Goal: Task Accomplishment & Management: Manage account settings

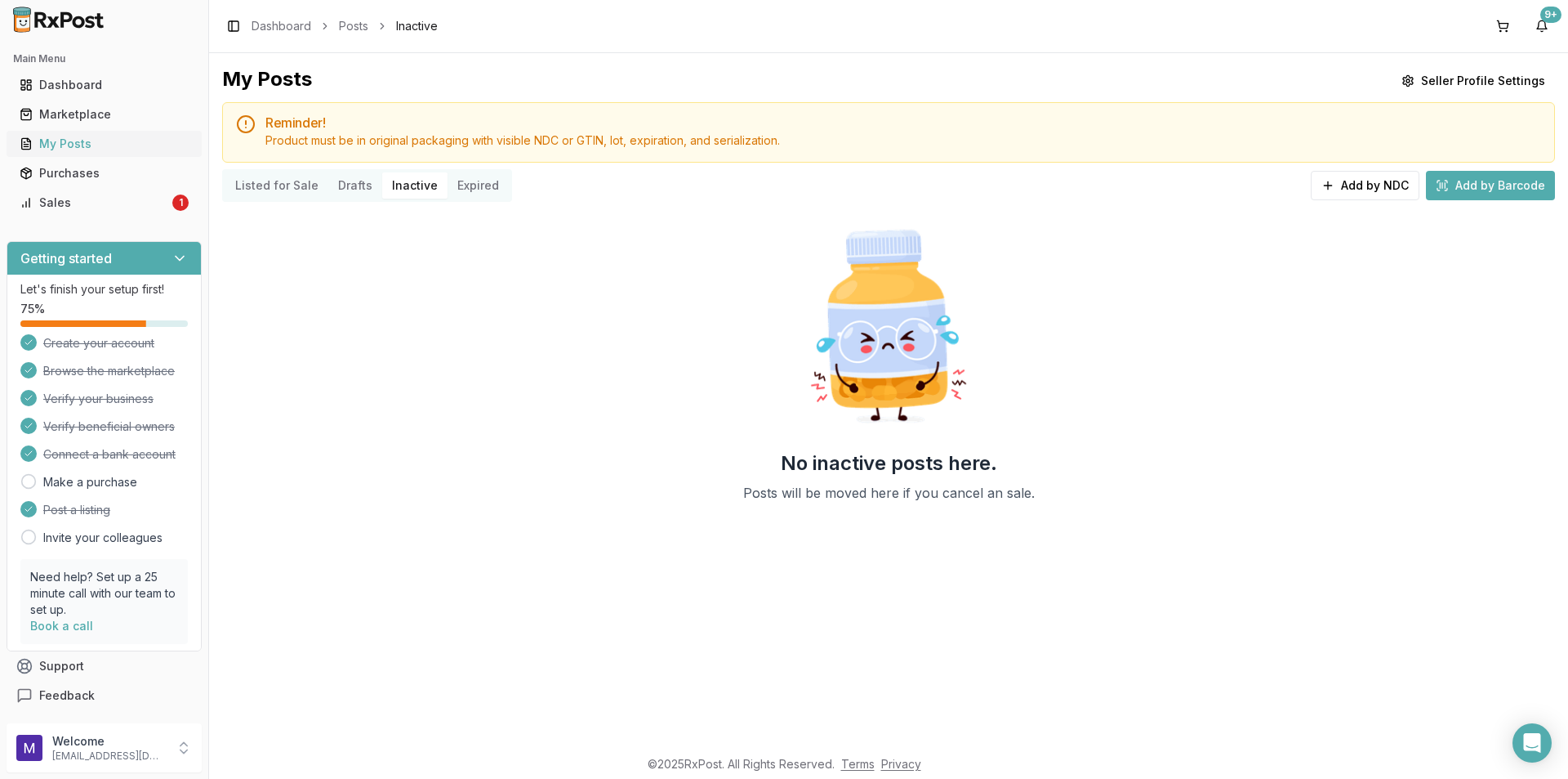
click at [117, 147] on div "My Posts" at bounding box center [103, 143] width 169 height 16
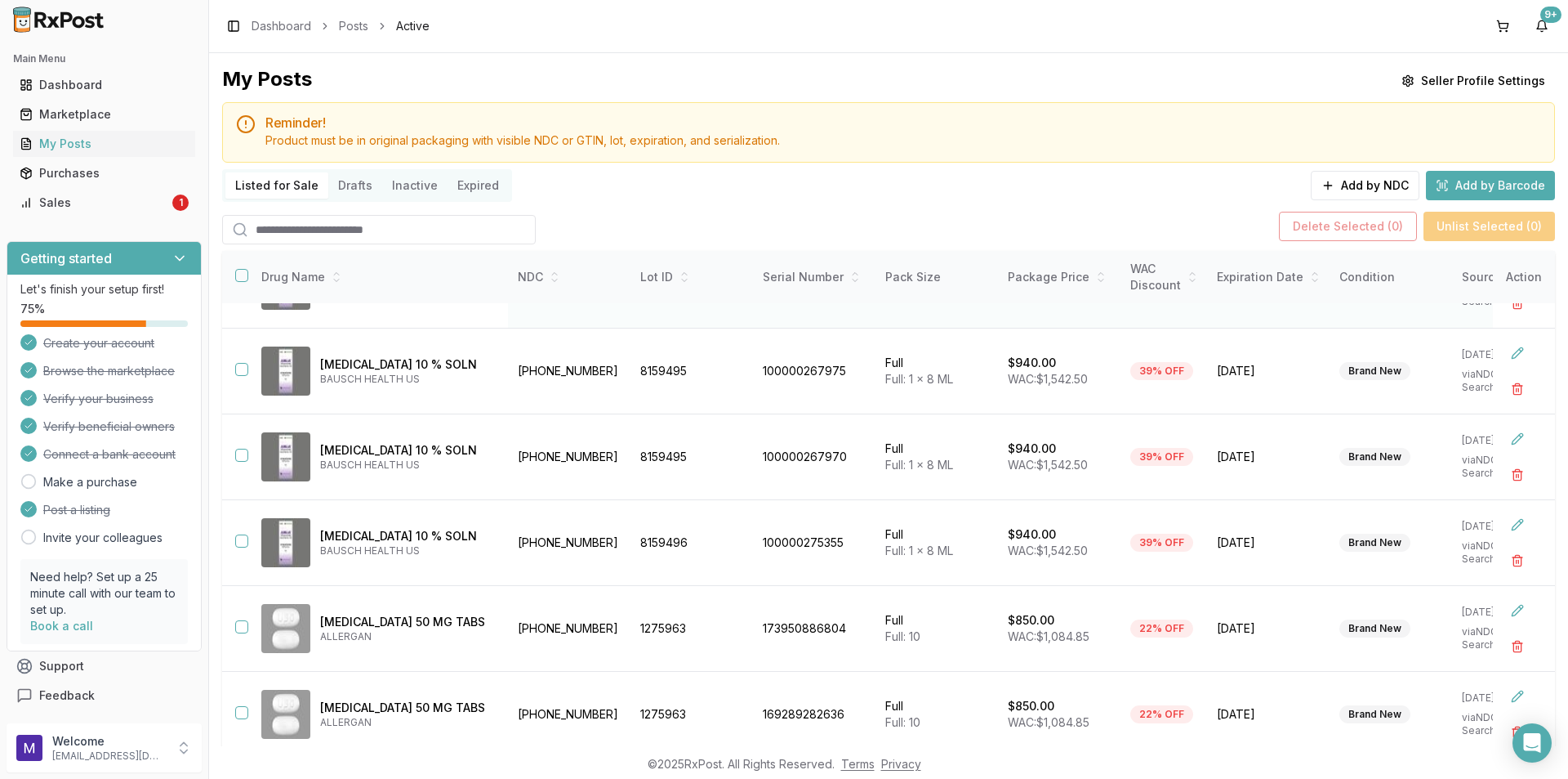
scroll to position [411, 0]
click at [237, 620] on button "button" at bounding box center [241, 626] width 13 height 13
click at [243, 706] on button "button" at bounding box center [241, 712] width 13 height 13
click at [1325, 237] on button "Delete Selected ( 2 )" at bounding box center [1348, 225] width 138 height 29
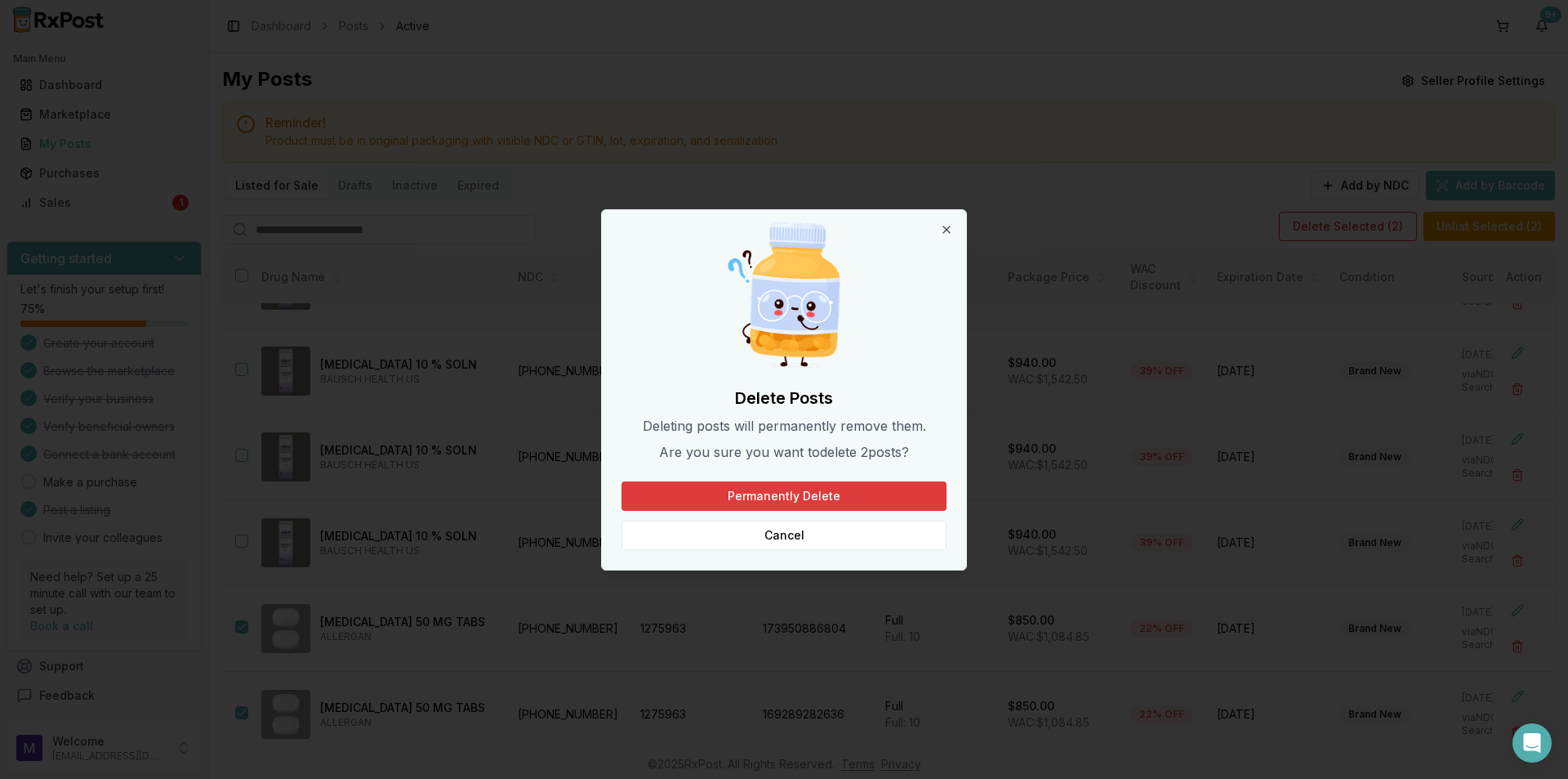
click at [872, 487] on button "Permanently Delete" at bounding box center [784, 495] width 325 height 29
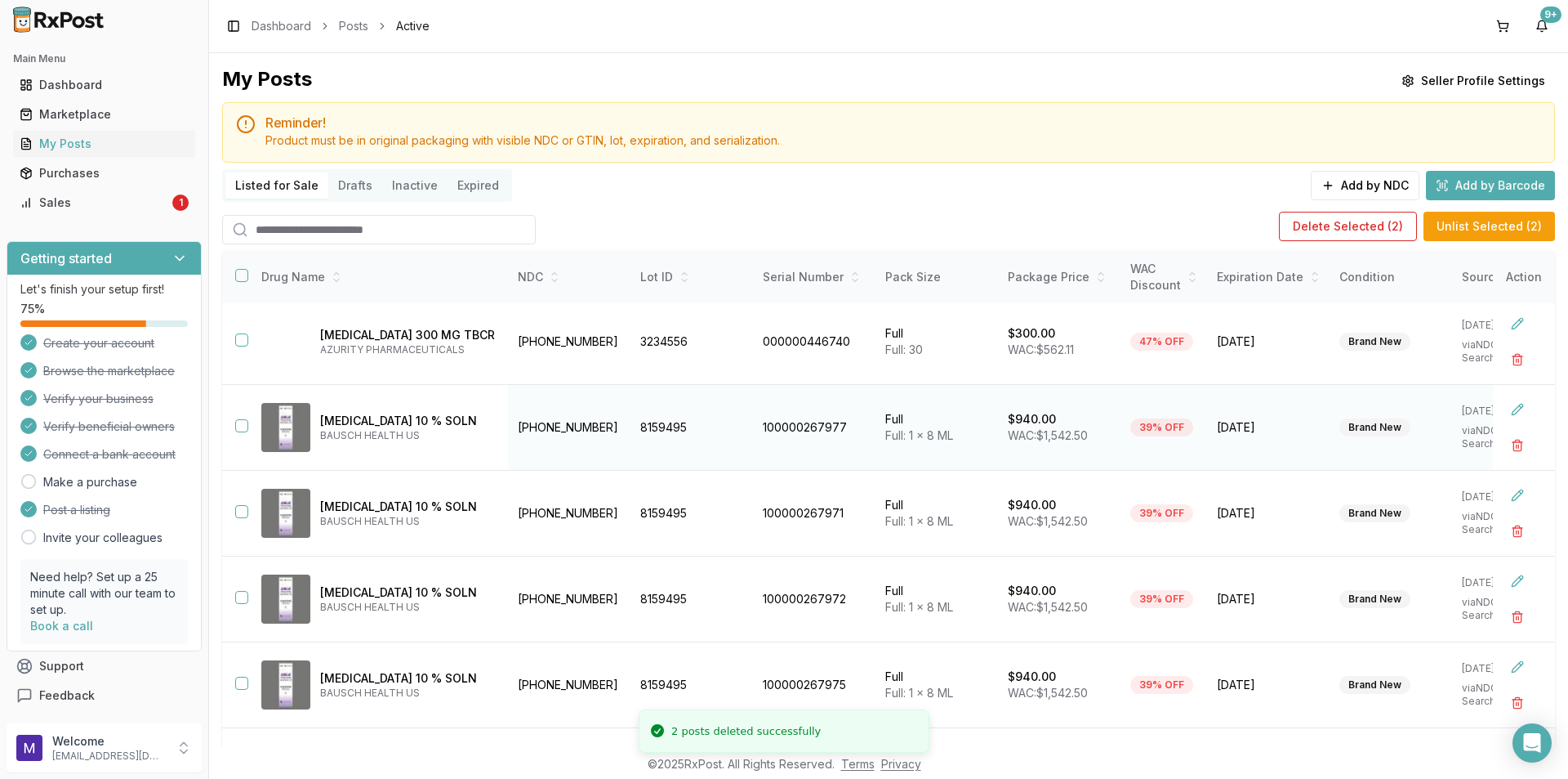
scroll to position [0, 0]
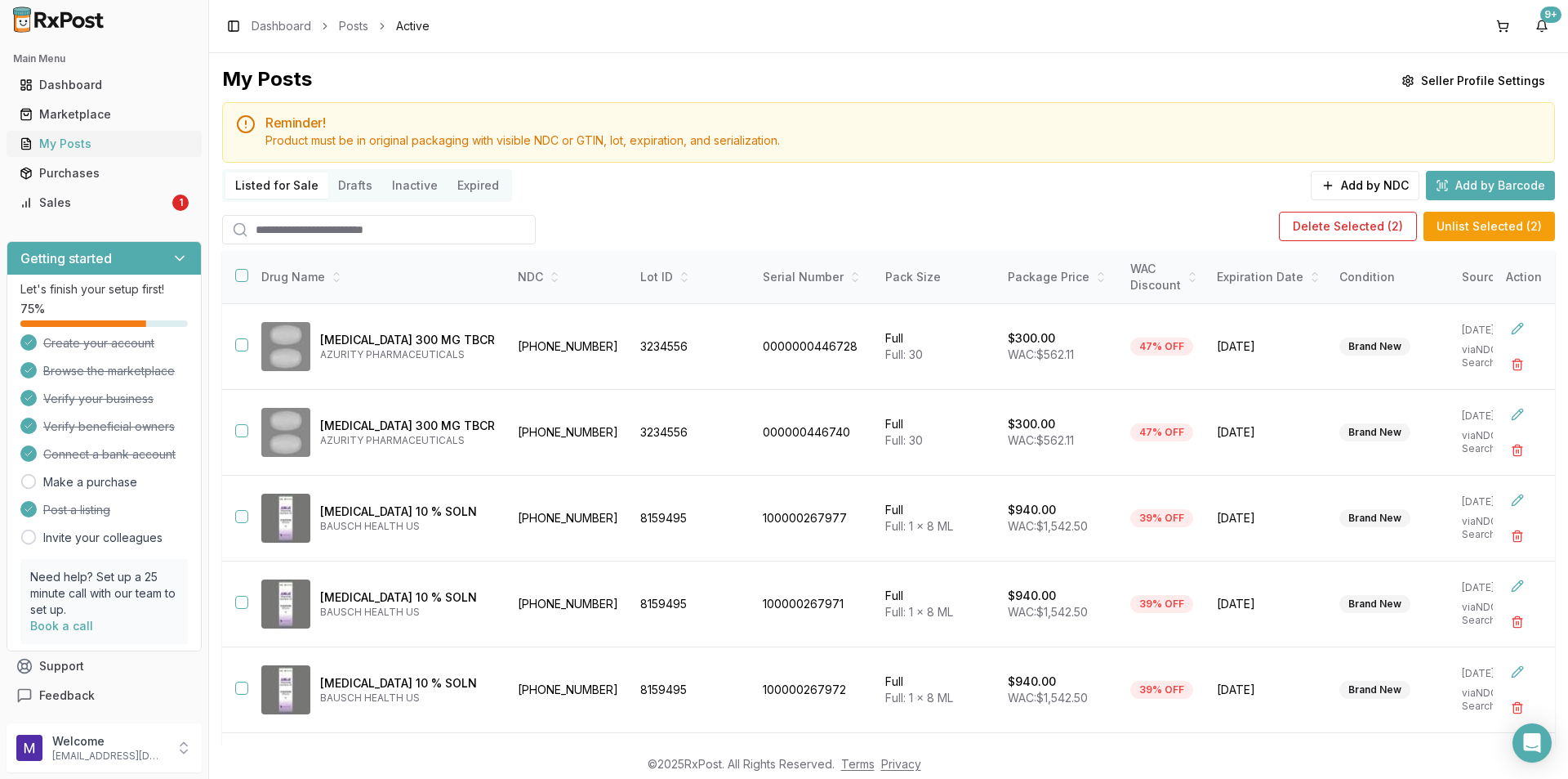
click at [65, 144] on div "My Posts" at bounding box center [103, 143] width 169 height 16
click at [65, 143] on div "My Posts" at bounding box center [103, 143] width 169 height 16
